Goal: Information Seeking & Learning: Understand process/instructions

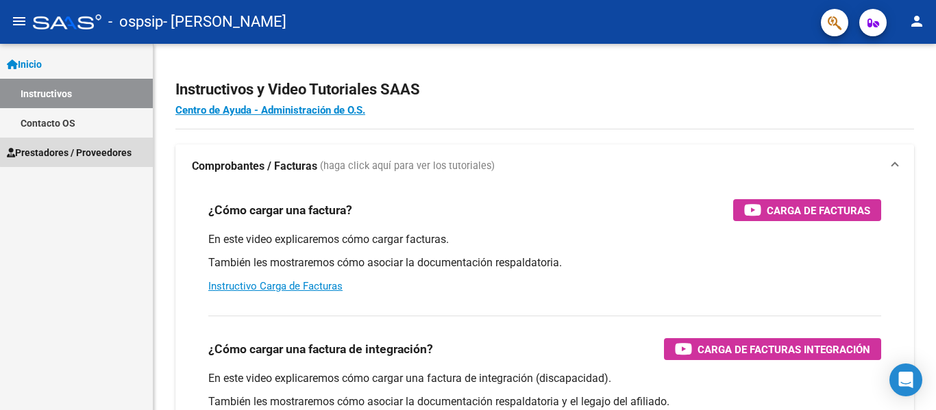
click at [86, 145] on span "Prestadores / Proveedores" at bounding box center [69, 152] width 125 height 15
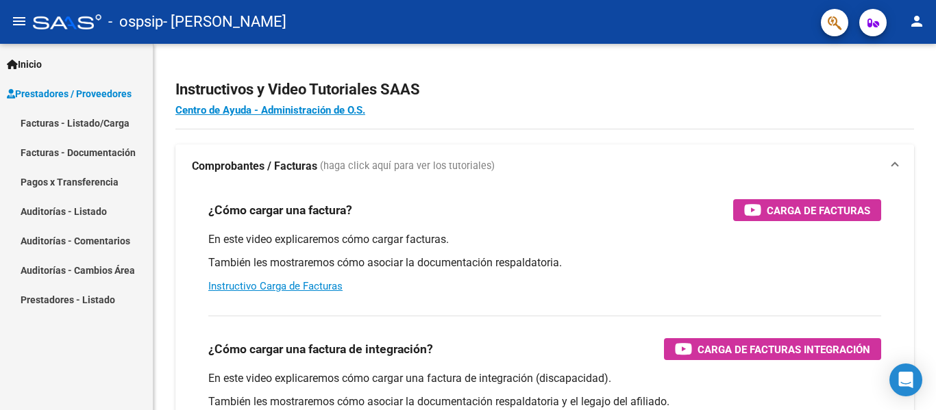
click at [84, 127] on link "Facturas - Listado/Carga" at bounding box center [76, 122] width 153 height 29
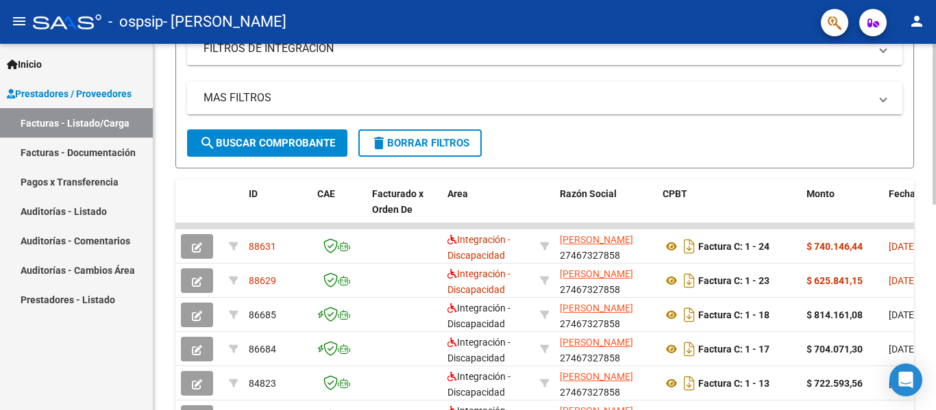
scroll to position [254, 0]
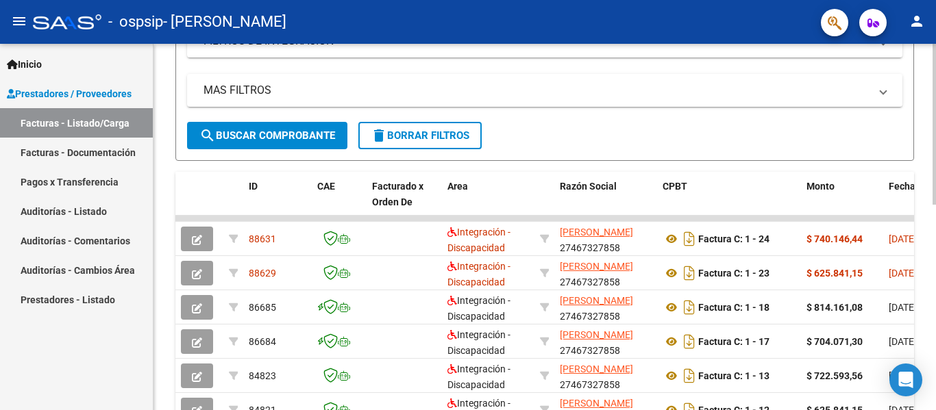
click at [925, 308] on div "Video tutorial PRESTADORES -> Listado de CPBTs Emitidos por Prestadores / Prove…" at bounding box center [546, 201] width 786 height 823
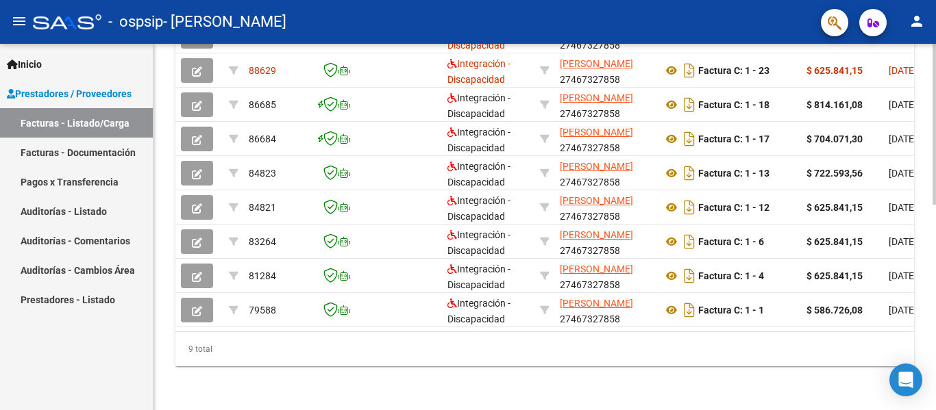
click at [934, 404] on div at bounding box center [933, 227] width 3 height 366
click at [934, 404] on div at bounding box center [933, 329] width 3 height 161
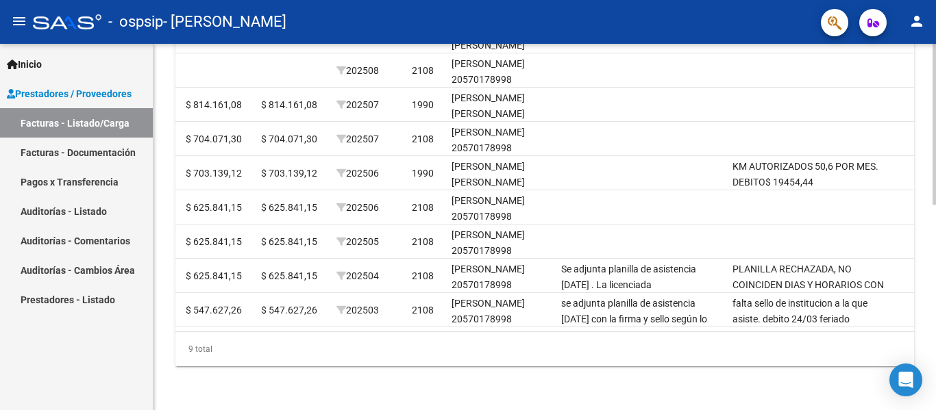
scroll to position [101, 0]
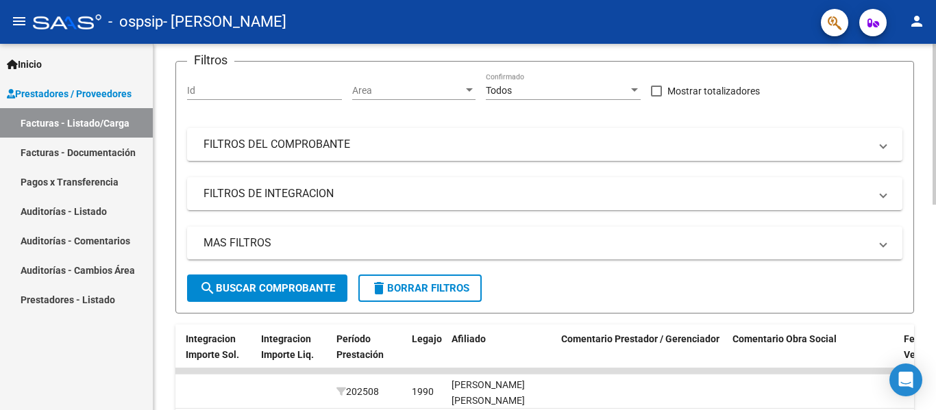
click at [935, 52] on div at bounding box center [933, 227] width 3 height 366
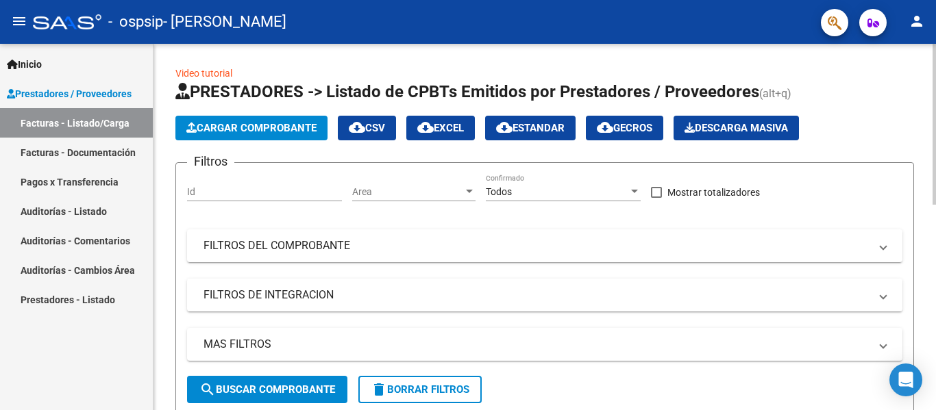
click at [935, 52] on div at bounding box center [933, 227] width 3 height 366
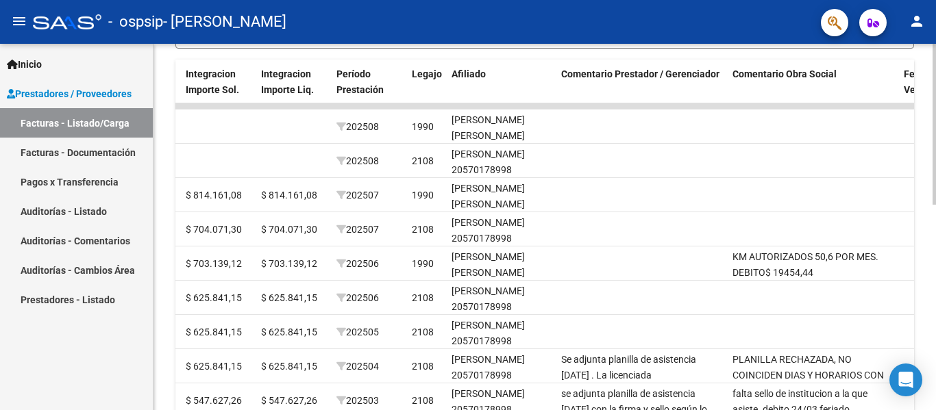
click at [935, 397] on div at bounding box center [933, 227] width 3 height 366
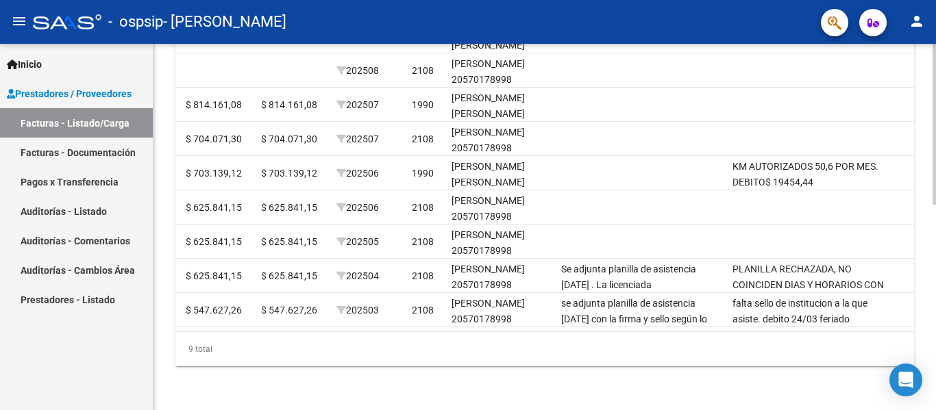
click at [935, 397] on div at bounding box center [933, 227] width 3 height 366
